Goal: Obtain resource: Download file/media

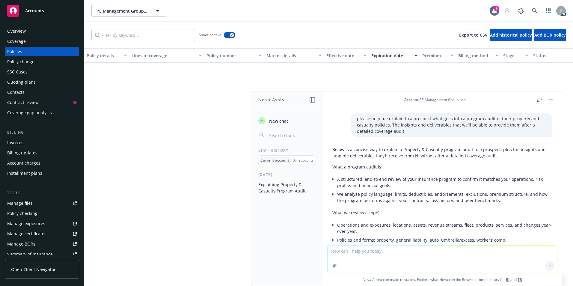
scroll to position [177, 0]
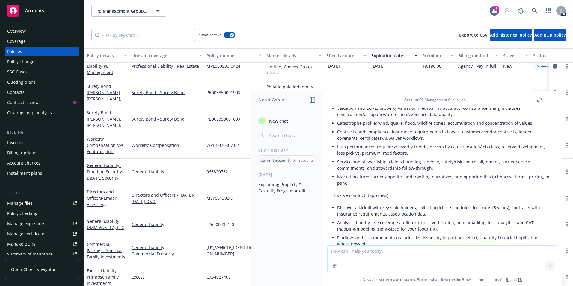
click at [20, 54] on div "Policies" at bounding box center [14, 52] width 15 height 10
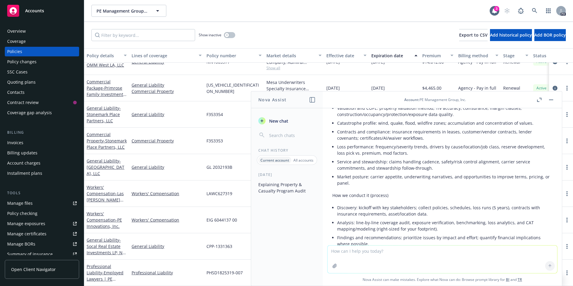
scroll to position [1297, 0]
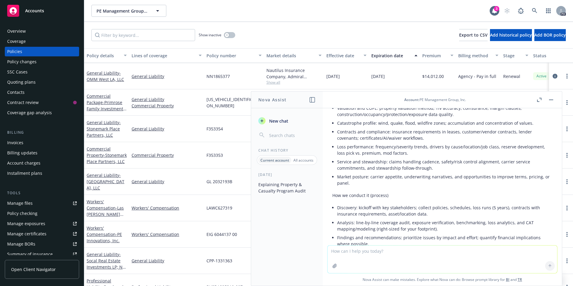
click at [557, 99] on header "Account : PE Management Group, Inc." at bounding box center [442, 99] width 239 height 17
click at [553, 99] on button "button" at bounding box center [551, 99] width 7 height 7
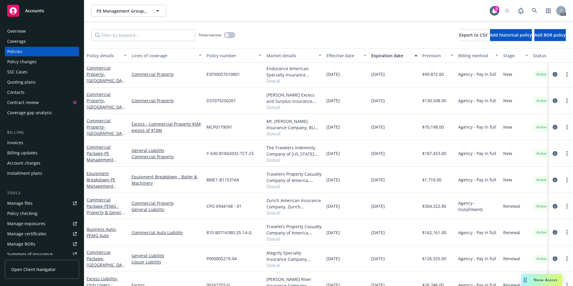
scroll to position [690, 0]
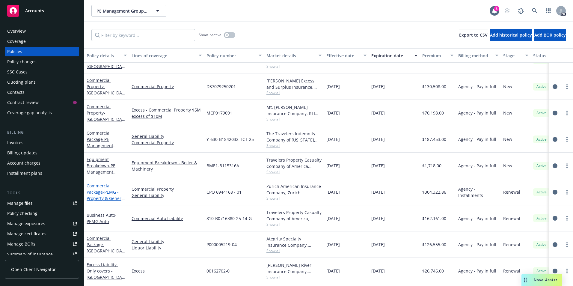
click at [99, 198] on span "- PEMG - Property & General Liability" at bounding box center [106, 198] width 38 height 18
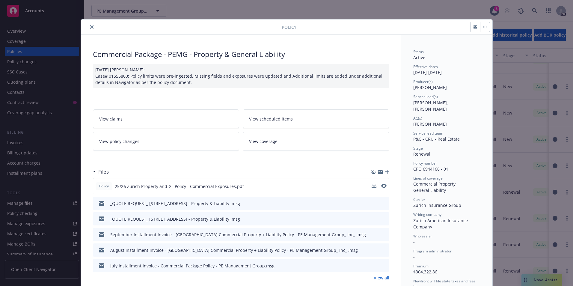
click at [374, 186] on div at bounding box center [379, 186] width 15 height 6
click at [371, 185] on icon "download file" at bounding box center [373, 186] width 5 height 5
click at [90, 28] on icon "close" at bounding box center [92, 27] width 4 height 4
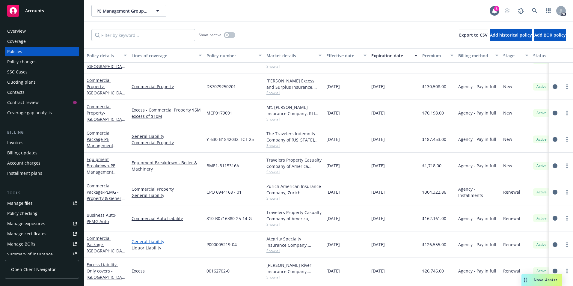
click at [141, 242] on link "General Liability" at bounding box center [167, 241] width 70 height 6
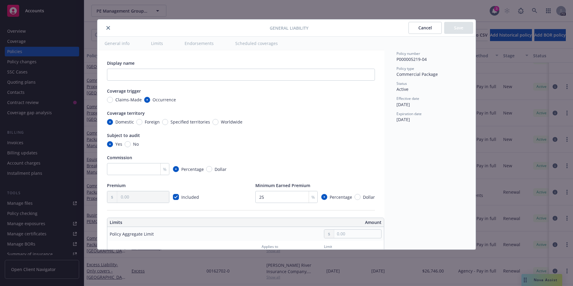
type textarea "x"
click at [108, 28] on icon "close" at bounding box center [108, 28] width 4 height 4
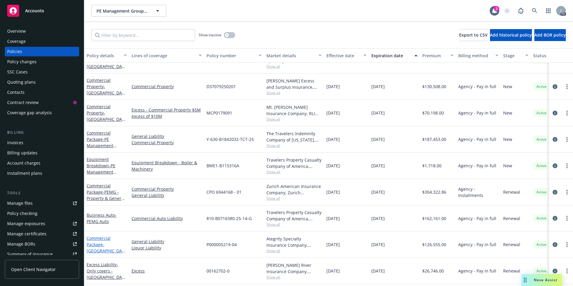
click at [97, 242] on link "Commercial Package - [GEOGRAPHIC_DATA], LLC - GL & LL" at bounding box center [106, 247] width 38 height 25
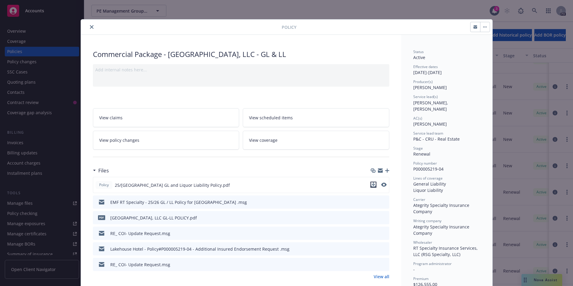
click at [371, 184] on icon "download file" at bounding box center [373, 184] width 5 height 5
click at [91, 27] on icon "close" at bounding box center [92, 27] width 4 height 4
